Goal: Task Accomplishment & Management: Manage account settings

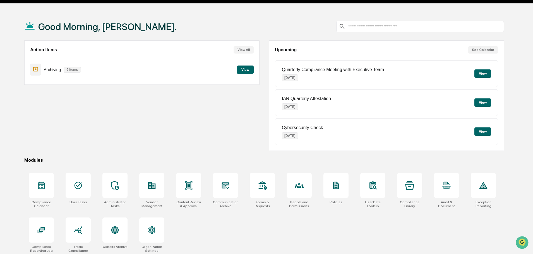
scroll to position [26, 0]
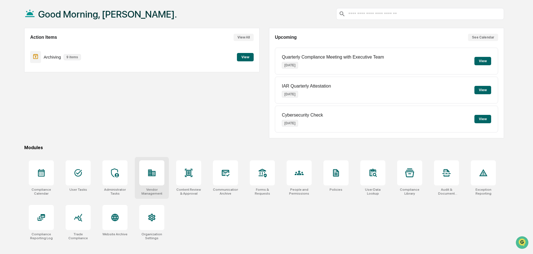
click at [150, 177] on icon at bounding box center [151, 172] width 9 height 9
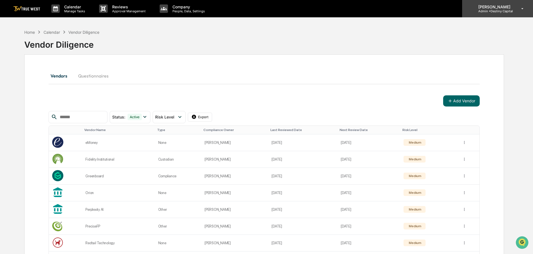
click at [494, 11] on p "Admin • Destiny Capital" at bounding box center [492, 11] width 39 height 4
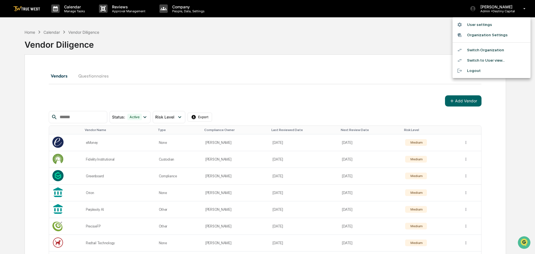
click at [492, 50] on li "Switch Organization" at bounding box center [492, 50] width 78 height 10
